Goal: Task Accomplishment & Management: Manage account settings

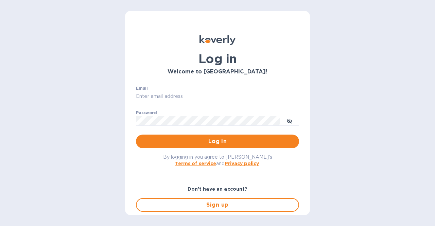
click at [163, 95] on input "Email" at bounding box center [217, 96] width 163 height 10
type input "[EMAIL_ADDRESS][DOMAIN_NAME]"
click at [136, 135] on button "Log in" at bounding box center [217, 142] width 163 height 14
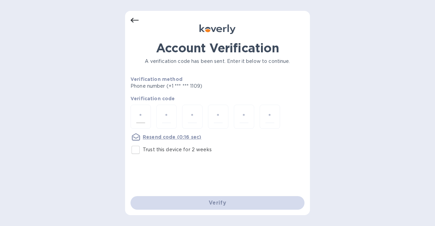
click at [137, 117] on input "number" at bounding box center [140, 116] width 9 height 13
type input "1"
type input "2"
type input "8"
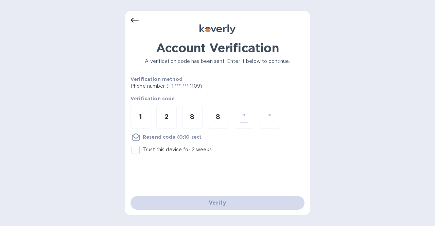
type input "9"
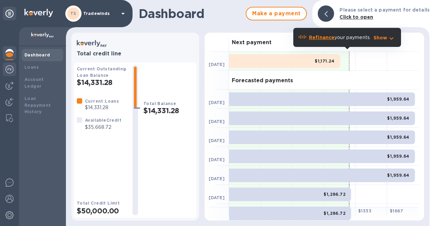
click at [11, 69] on img at bounding box center [9, 69] width 8 height 8
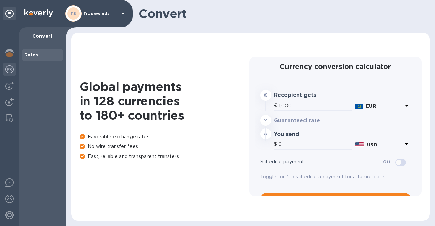
type input "1,170.74"
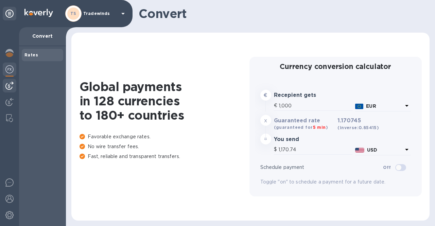
click at [11, 83] on img at bounding box center [9, 86] width 8 height 8
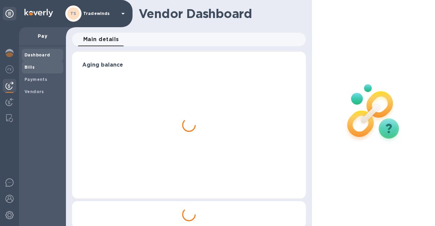
click at [29, 69] on b "Bills" at bounding box center [29, 67] width 10 height 5
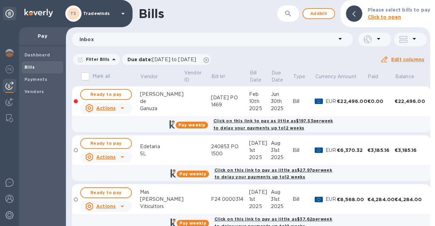
drag, startPoint x: 426, startPoint y: 75, endPoint x: 428, endPoint y: 95, distance: 20.1
click at [428, 95] on div "Mark all Vendor Vendor ID Bill № Bill Date Due Date Type Currency Amount Paid B…" at bounding box center [248, 147] width 364 height 157
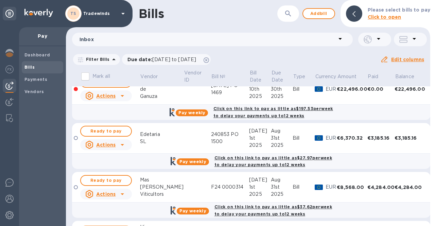
scroll to position [7, 0]
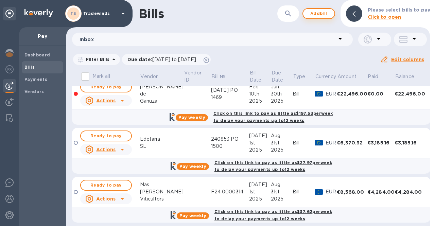
click at [323, 12] on span "Add bill" at bounding box center [318, 14] width 20 height 8
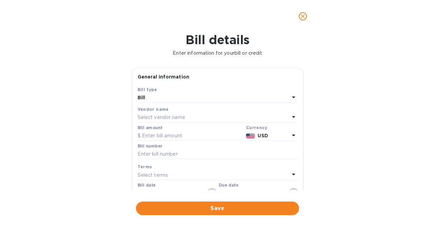
click at [184, 118] on p "Select vendor name" at bounding box center [162, 117] width 48 height 7
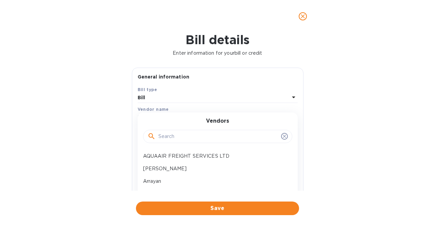
click at [178, 138] on input "text" at bounding box center [218, 136] width 120 height 10
type input "j"
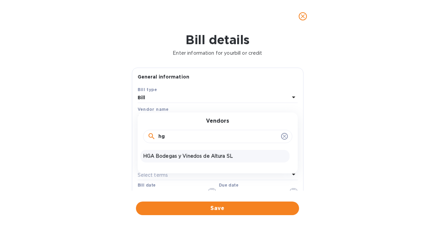
type input "hg"
click at [184, 153] on p "HGA Bodegas y Vinedos de Altura SL" at bounding box center [215, 156] width 144 height 7
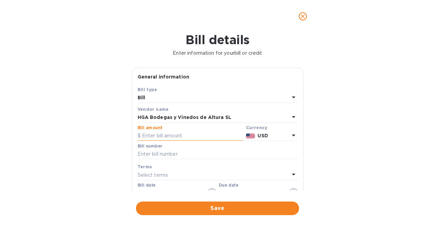
click at [193, 137] on input "text" at bounding box center [191, 136] width 106 height 10
click at [290, 136] on icon at bounding box center [293, 135] width 8 height 8
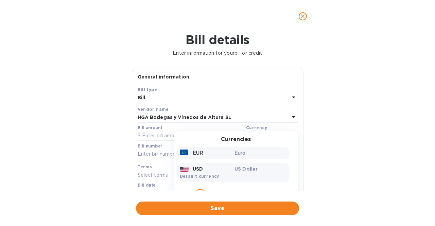
click at [255, 155] on p "Euro" at bounding box center [260, 152] width 52 height 7
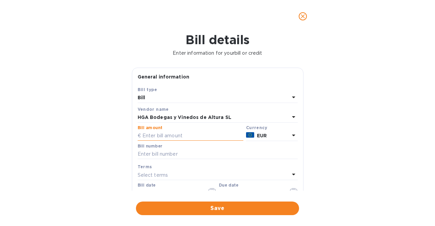
click at [200, 137] on input "text" at bounding box center [191, 136] width 106 height 10
type input "3,304.8"
click at [175, 153] on input "text" at bounding box center [218, 154] width 160 height 10
paste input "Inv EX5-000042"
type input "Inv EX5-000042"
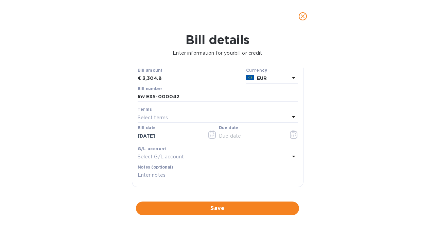
scroll to position [65, 0]
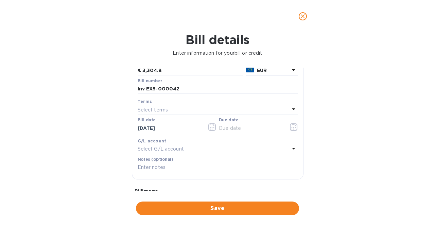
click at [291, 127] on icon "button" at bounding box center [294, 127] width 8 height 8
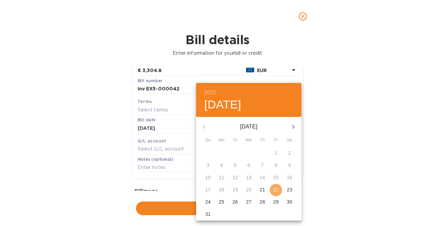
click at [276, 191] on p "22" at bounding box center [275, 189] width 5 height 7
type input "[DATE]"
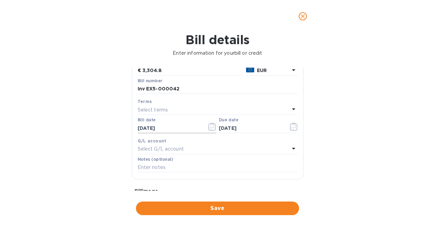
click at [211, 125] on icon "button" at bounding box center [212, 127] width 8 height 8
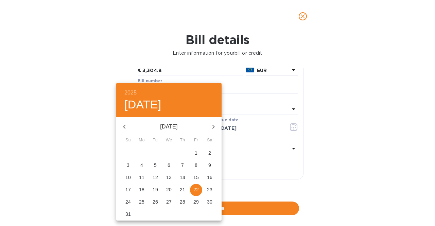
click at [197, 153] on p "1" at bounding box center [196, 152] width 3 height 7
type input "[DATE]"
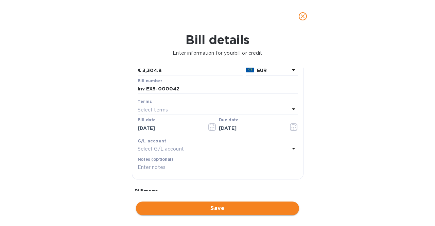
click at [220, 208] on span "Save" at bounding box center [217, 208] width 152 height 8
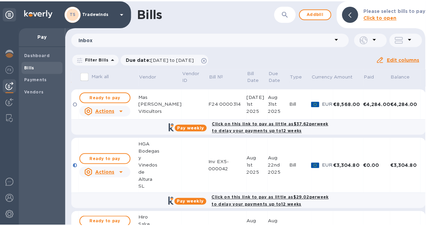
scroll to position [99, 0]
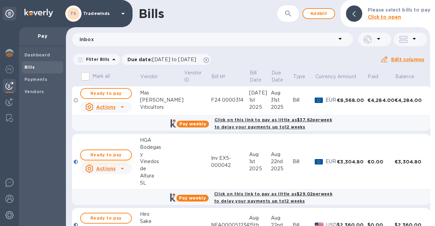
click at [109, 151] on span "Ready to pay" at bounding box center [105, 155] width 39 height 8
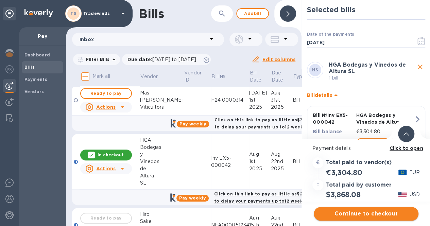
click at [364, 212] on span "Continue to checkout" at bounding box center [366, 214] width 94 height 8
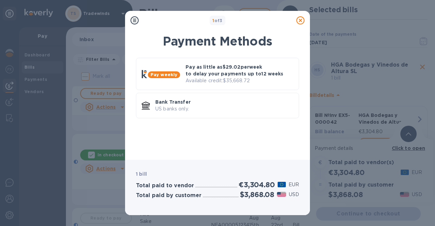
click at [302, 17] on icon at bounding box center [300, 20] width 8 height 8
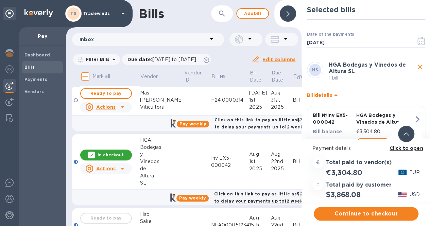
click at [301, 14] on div "Selected bills Date of the payments [DATE] ​ HS HGA Bodegas y Vinedos de Altura…" at bounding box center [365, 69] width 129 height 139
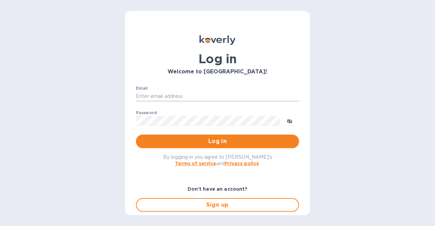
click at [223, 100] on input "Email" at bounding box center [217, 96] width 163 height 10
drag, startPoint x: 144, startPoint y: 96, endPoint x: 133, endPoint y: 100, distance: 11.8
click at [133, 100] on div "Email info@tradewindsspecialty.com ​ Password ​ Log in" at bounding box center [217, 117] width 174 height 73
type input "esalgado@tradewindsspecialty.com"
click at [136, 135] on button "Log in" at bounding box center [217, 142] width 163 height 14
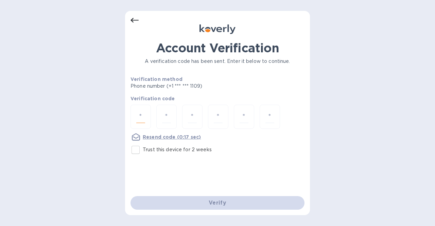
click at [139, 110] on input "number" at bounding box center [140, 116] width 9 height 13
type input "1"
type input "8"
type input "0"
type input "6"
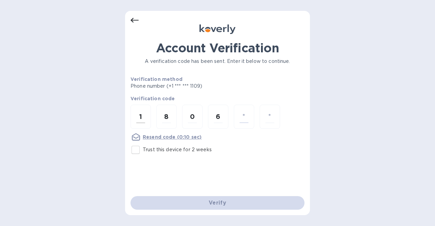
type input "1"
type input "6"
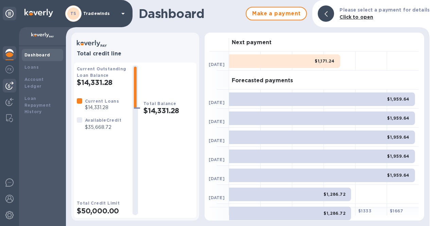
click at [7, 86] on img at bounding box center [9, 86] width 8 height 8
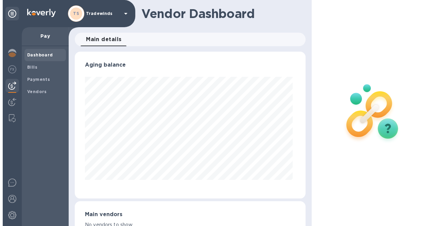
scroll to position [147, 228]
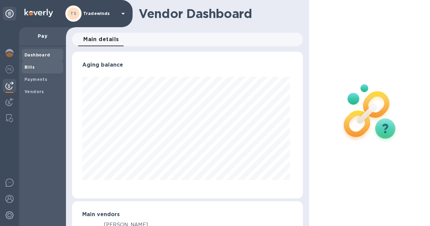
click at [33, 65] on b "Bills" at bounding box center [29, 67] width 10 height 5
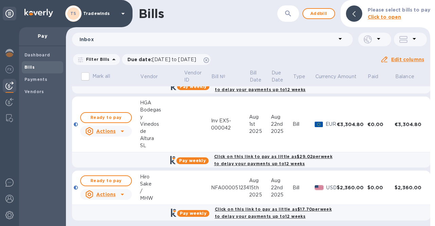
scroll to position [137, 0]
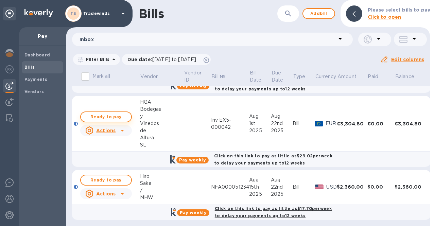
click at [113, 115] on span "Ready to pay" at bounding box center [105, 117] width 39 height 8
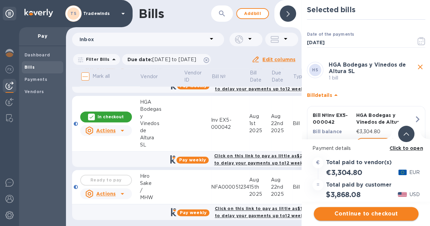
click at [348, 215] on span "Continue to checkout" at bounding box center [366, 214] width 94 height 8
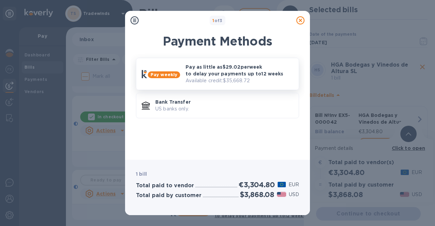
click at [249, 61] on div "Pay as little as $29.02 per week to delay your payments up to 12 weeks Availabl…" at bounding box center [239, 74] width 113 height 26
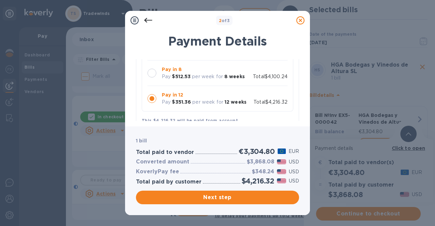
scroll to position [108, 0]
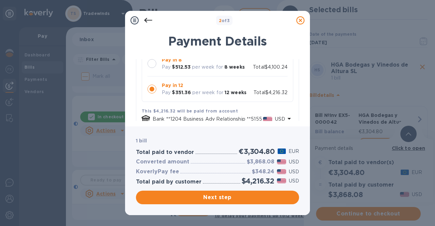
click at [155, 64] on div at bounding box center [151, 63] width 9 height 9
click at [233, 196] on span "Next step" at bounding box center [217, 197] width 152 height 8
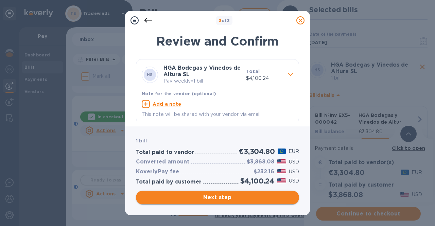
click at [233, 196] on span "Next step" at bounding box center [217, 197] width 152 height 8
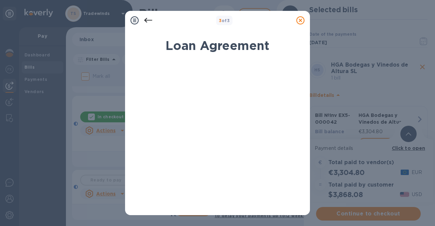
scroll to position [154, 0]
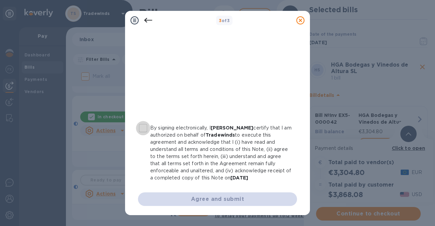
click at [145, 130] on input "By signing electronically, I Estebe Salgado certify that I am authorized on beh…" at bounding box center [143, 128] width 14 height 14
checkbox input "true"
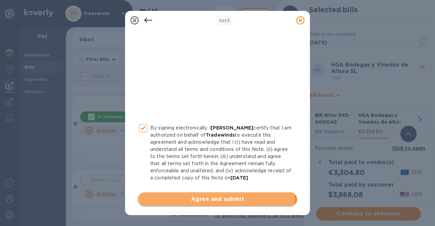
click at [208, 197] on span "Agree and submit" at bounding box center [217, 199] width 148 height 8
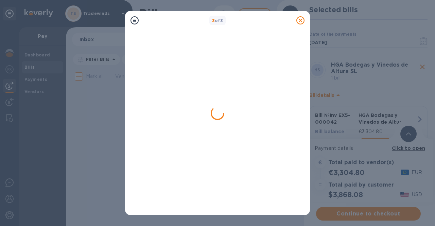
scroll to position [0, 0]
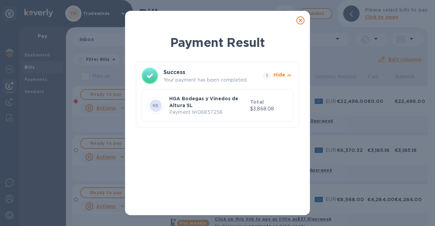
click at [300, 19] on icon at bounding box center [300, 20] width 8 height 8
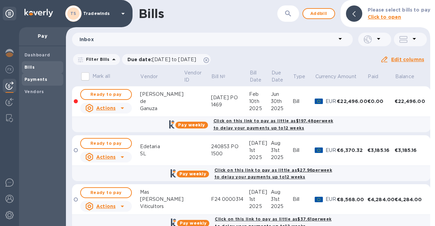
click at [30, 76] on span "Payments" at bounding box center [35, 79] width 23 height 7
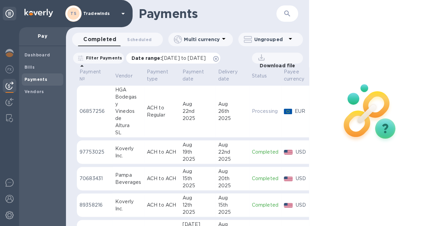
click at [184, 56] on span "07/22/2025 to 08/23/2025" at bounding box center [184, 57] width 44 height 5
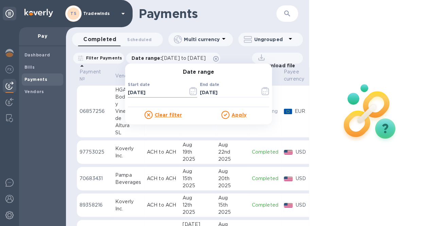
click at [197, 91] on icon "button" at bounding box center [193, 91] width 8 height 8
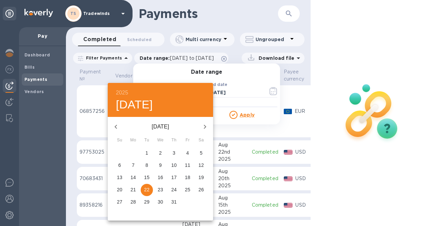
click at [204, 125] on icon "button" at bounding box center [205, 127] width 2 height 4
click at [188, 191] on p "22" at bounding box center [187, 189] width 5 height 7
type input "[DATE]"
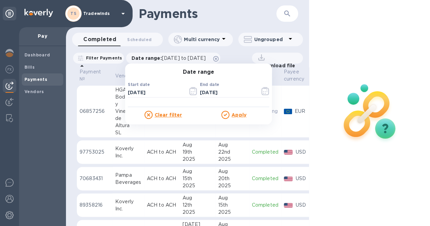
click at [246, 113] on u "Apply" at bounding box center [238, 114] width 15 height 5
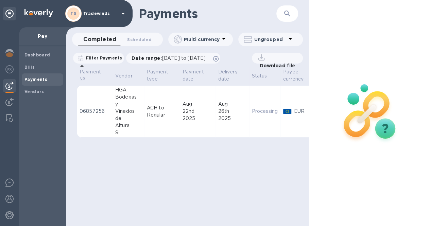
click at [273, 65] on p "Download file" at bounding box center [275, 65] width 38 height 7
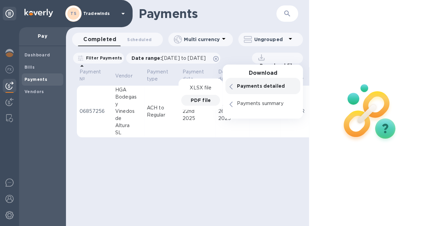
click at [206, 98] on p "PDF file" at bounding box center [201, 100] width 20 height 7
click at [10, 200] on img at bounding box center [9, 199] width 8 height 8
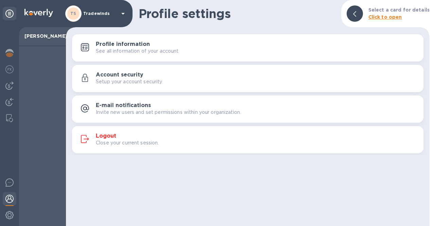
click at [117, 143] on p "Close your current session." at bounding box center [127, 142] width 63 height 7
